Goal: Use online tool/utility

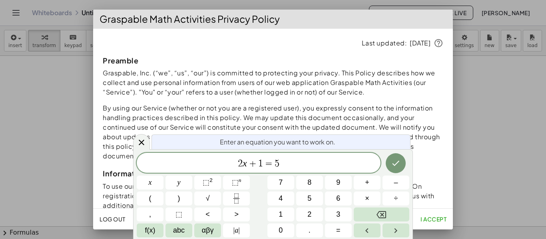
click at [397, 167] on icon "Done" at bounding box center [396, 164] width 10 height 10
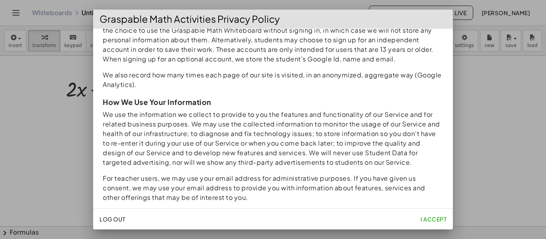
scroll to position [479, 0]
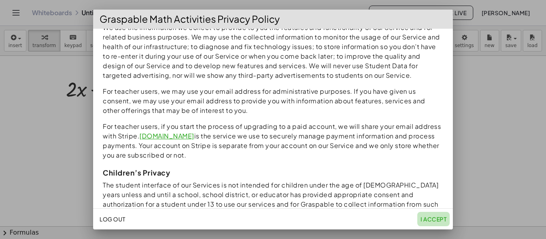
click at [433, 224] on button "I accept" at bounding box center [433, 219] width 32 height 14
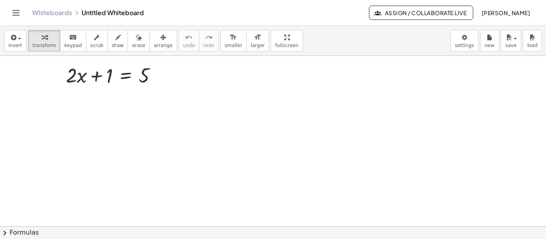
scroll to position [0, 0]
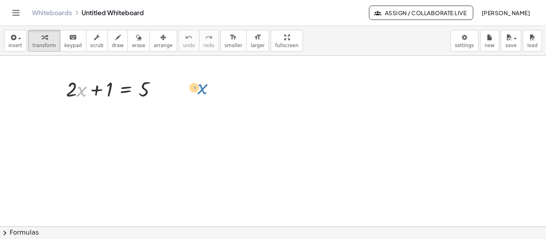
drag, startPoint x: 85, startPoint y: 89, endPoint x: 204, endPoint y: 85, distance: 119.1
drag, startPoint x: 104, startPoint y: 89, endPoint x: 176, endPoint y: 92, distance: 71.9
click at [176, 92] on div "+ 1 + · 2 · x + 1 = 5" at bounding box center [273, 226] width 546 height 341
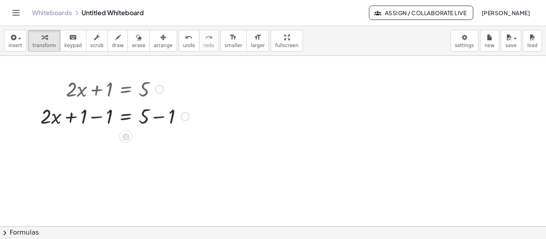
click at [89, 115] on div at bounding box center [114, 115] width 157 height 27
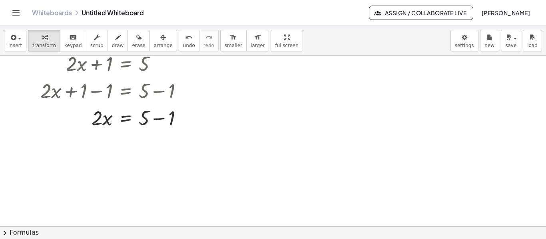
scroll to position [40, 0]
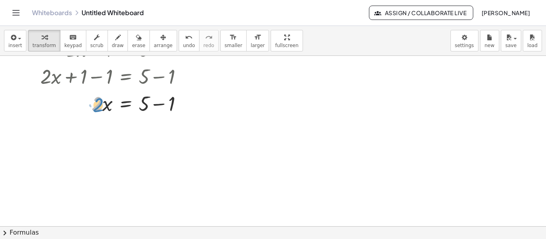
drag, startPoint x: 105, startPoint y: 120, endPoint x: 95, endPoint y: 97, distance: 24.7
click at [95, 97] on div at bounding box center [114, 102] width 157 height 27
click at [165, 102] on div at bounding box center [114, 102] width 157 height 27
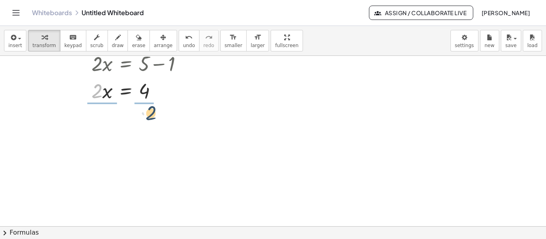
drag, startPoint x: 98, startPoint y: 91, endPoint x: 155, endPoint y: 109, distance: 59.9
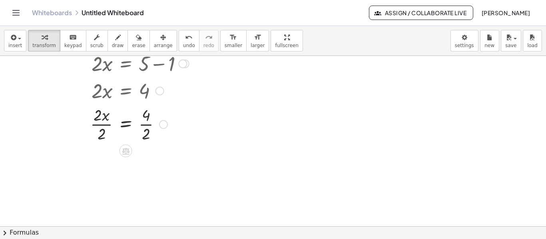
click at [145, 120] on div at bounding box center [114, 124] width 157 height 40
click at [146, 119] on div at bounding box center [114, 124] width 157 height 40
click at [97, 159] on div at bounding box center [114, 164] width 157 height 40
click at [97, 160] on div at bounding box center [114, 164] width 157 height 40
click at [101, 155] on div at bounding box center [114, 164] width 157 height 40
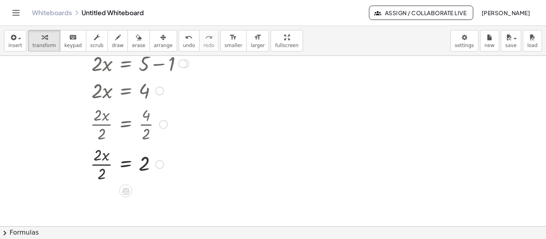
click at [100, 154] on div at bounding box center [114, 164] width 157 height 40
click at [101, 171] on div at bounding box center [114, 164] width 157 height 40
click at [101, 171] on div at bounding box center [114, 164] width 157 height 26
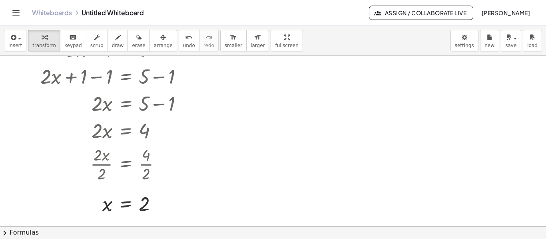
scroll to position [0, 0]
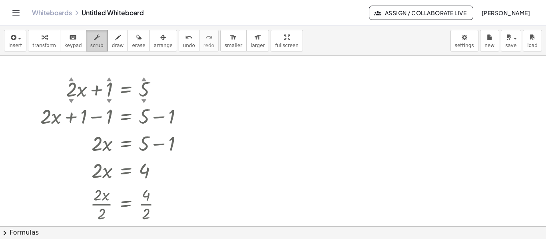
click at [96, 46] on button "scrub" at bounding box center [97, 41] width 22 height 22
